Goal: Check status

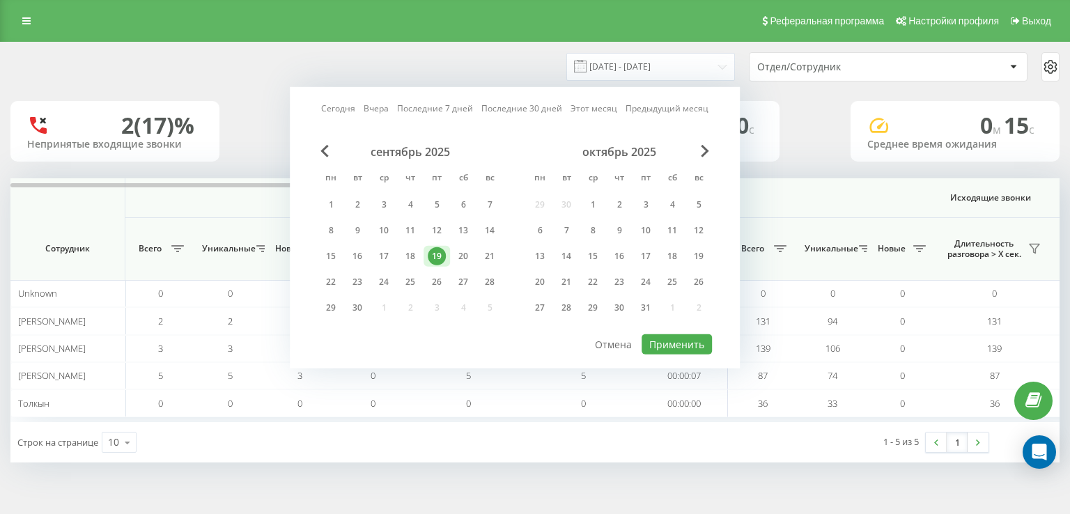
click at [325, 283] on div "22" at bounding box center [331, 282] width 18 height 18
click at [677, 338] on button "Применить" at bounding box center [677, 344] width 70 height 20
type input "[DATE] - [DATE]"
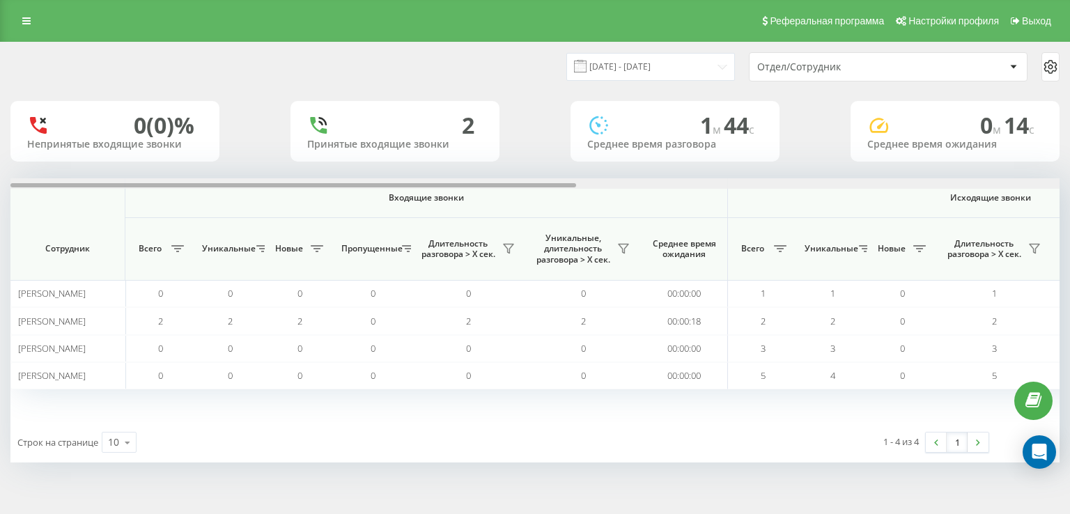
click at [863, 185] on div at bounding box center [534, 183] width 1049 height 10
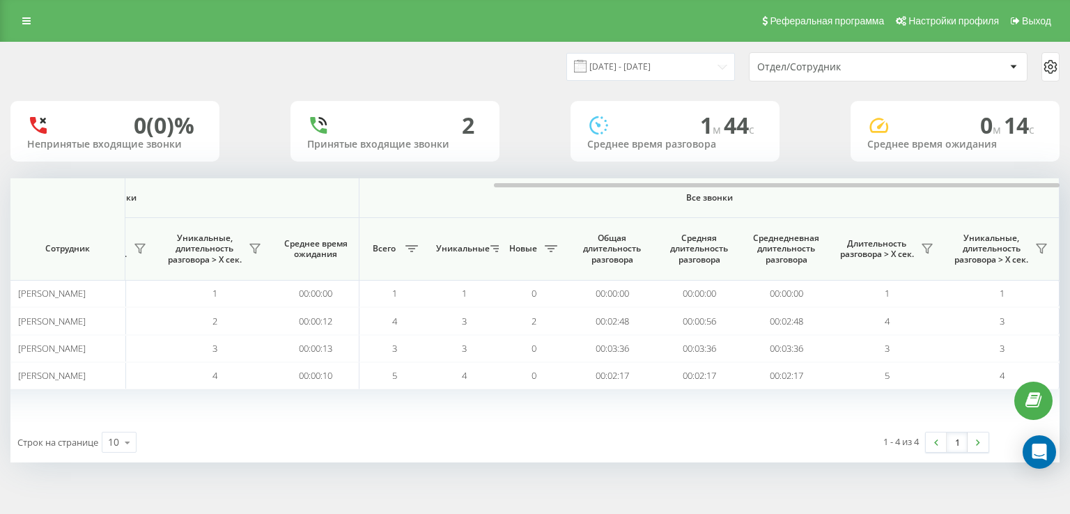
click at [637, 483] on div "[DATE] - [DATE] Отдел/Сотрудник 0 (0)% Непринятые входящие звонки 2 Принятые вх…" at bounding box center [535, 266] width 1070 height 449
click at [932, 248] on icon at bounding box center [927, 248] width 11 height 11
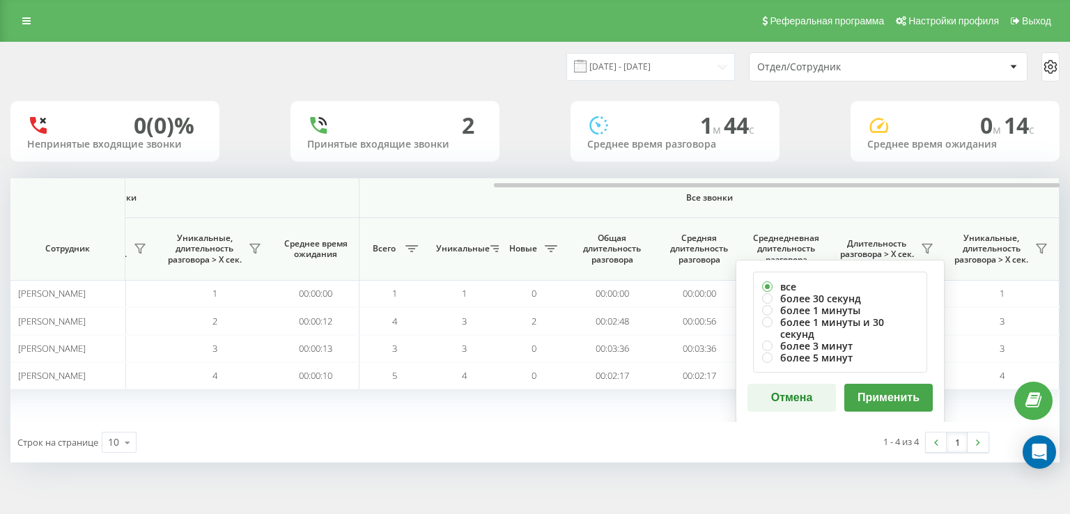
click at [881, 384] on button "Применить" at bounding box center [888, 398] width 88 height 28
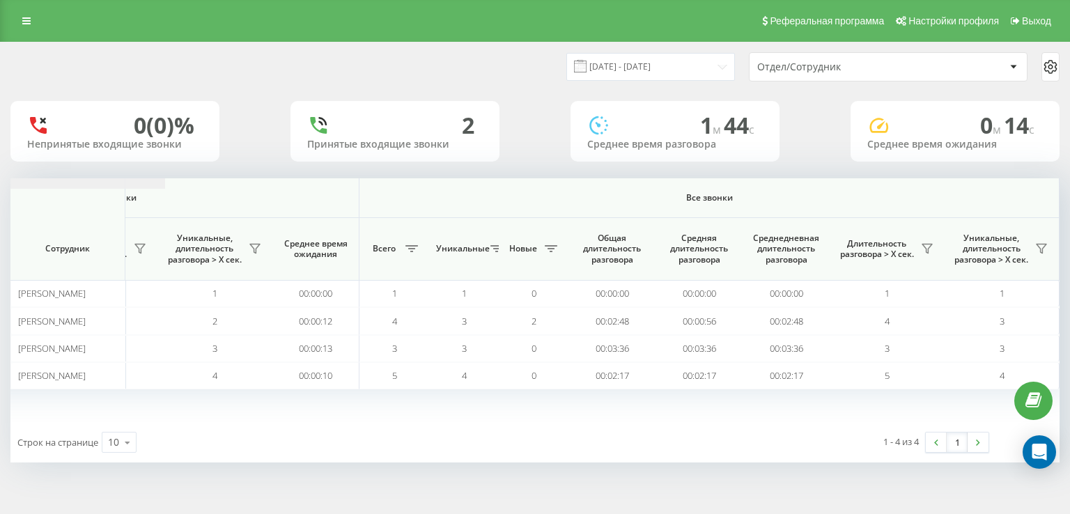
click at [926, 249] on icon at bounding box center [927, 249] width 10 height 9
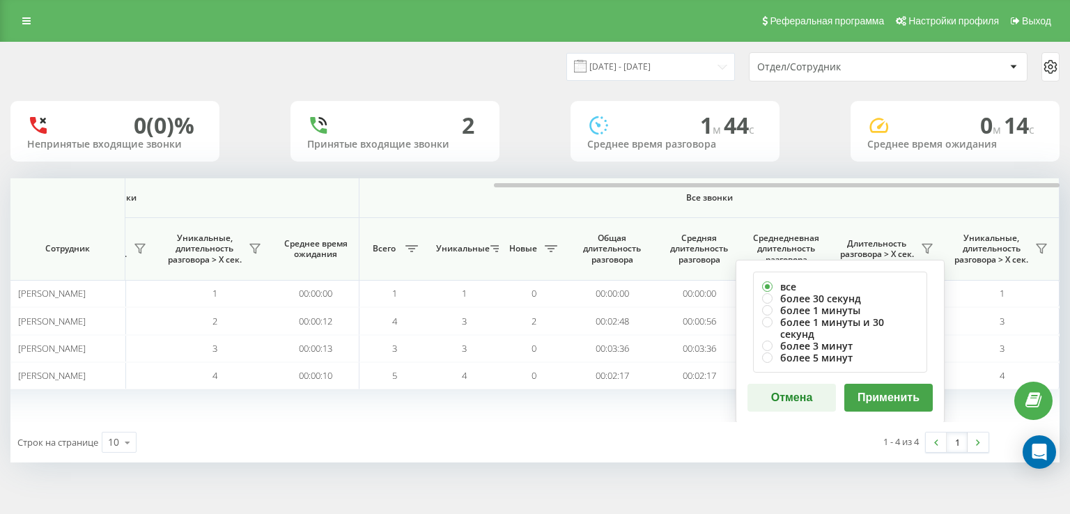
click at [890, 384] on button "Применить" at bounding box center [888, 398] width 88 height 28
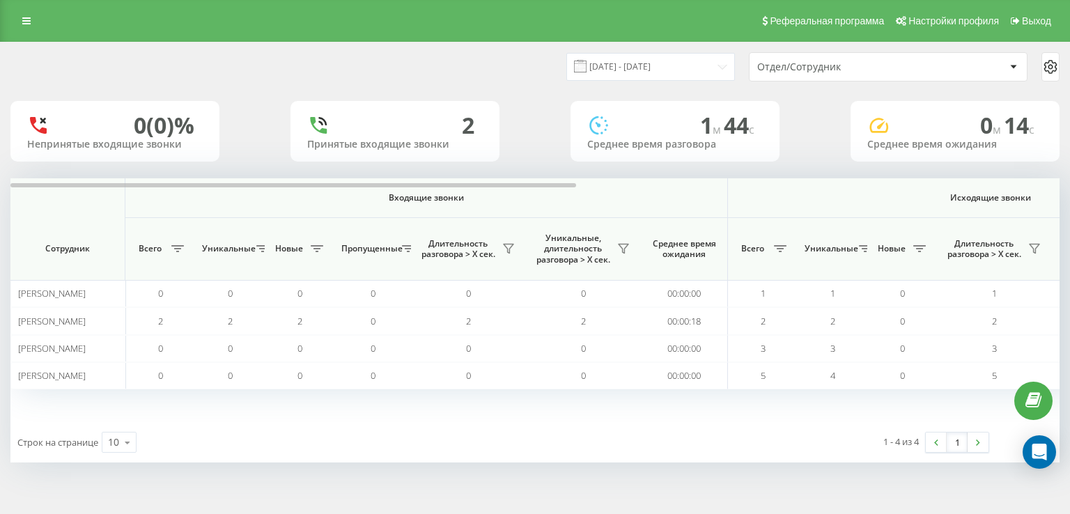
click at [942, 187] on div at bounding box center [534, 183] width 1049 height 10
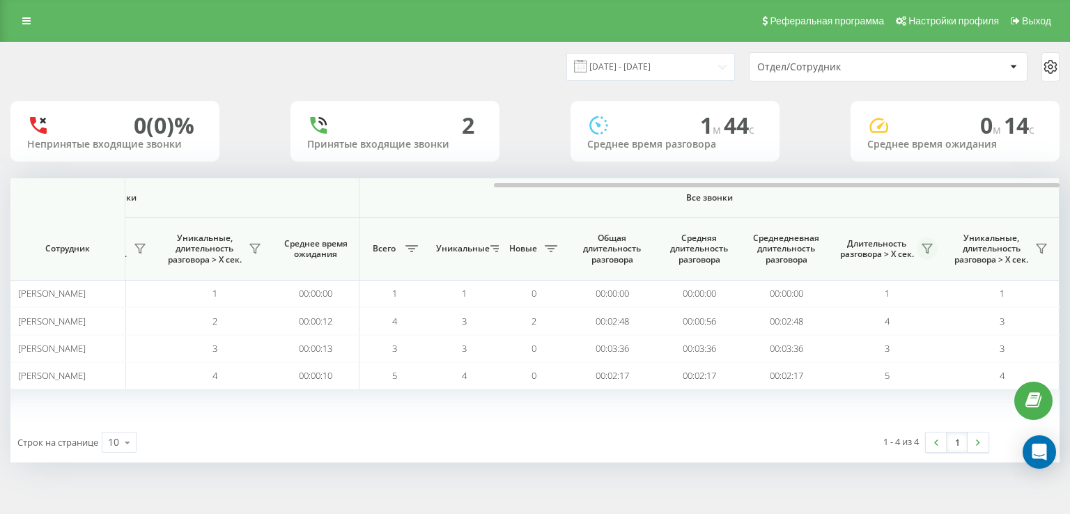
click at [929, 249] on icon at bounding box center [927, 249] width 10 height 9
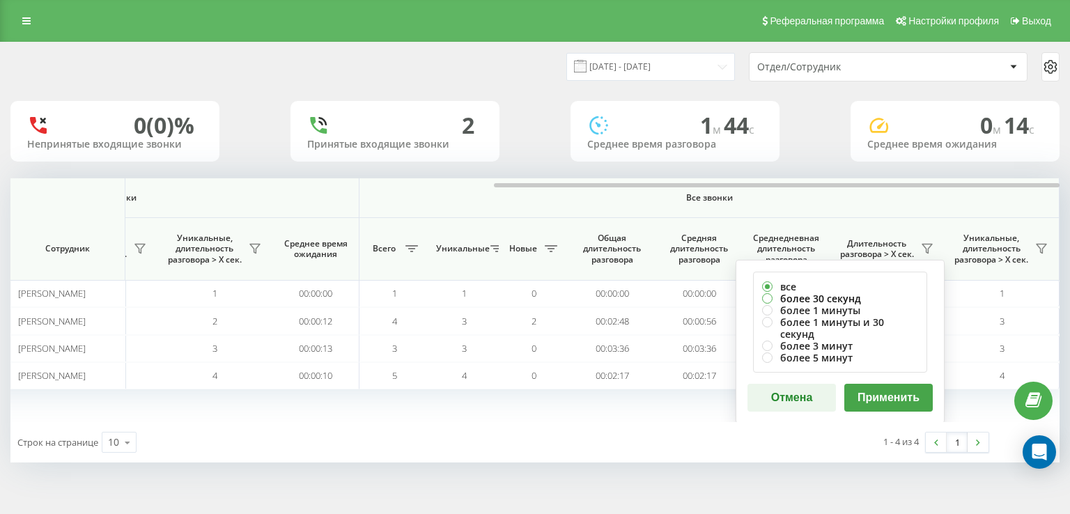
click at [846, 293] on label "более 30 секунд" at bounding box center [840, 299] width 156 height 12
radio input "true"
click at [887, 384] on button "Применить" at bounding box center [888, 398] width 88 height 28
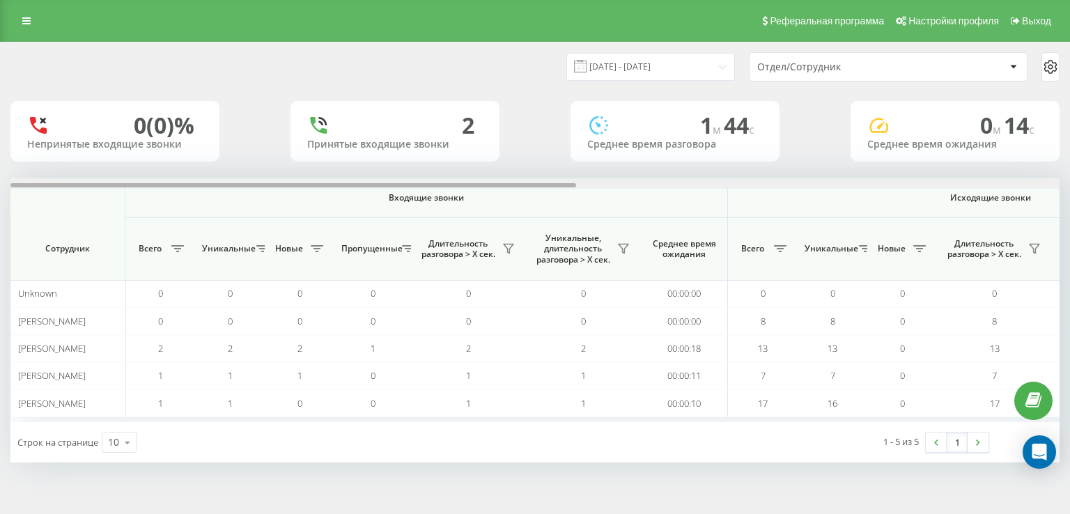
click at [944, 180] on div at bounding box center [534, 183] width 1049 height 10
